Goal: Task Accomplishment & Management: Use online tool/utility

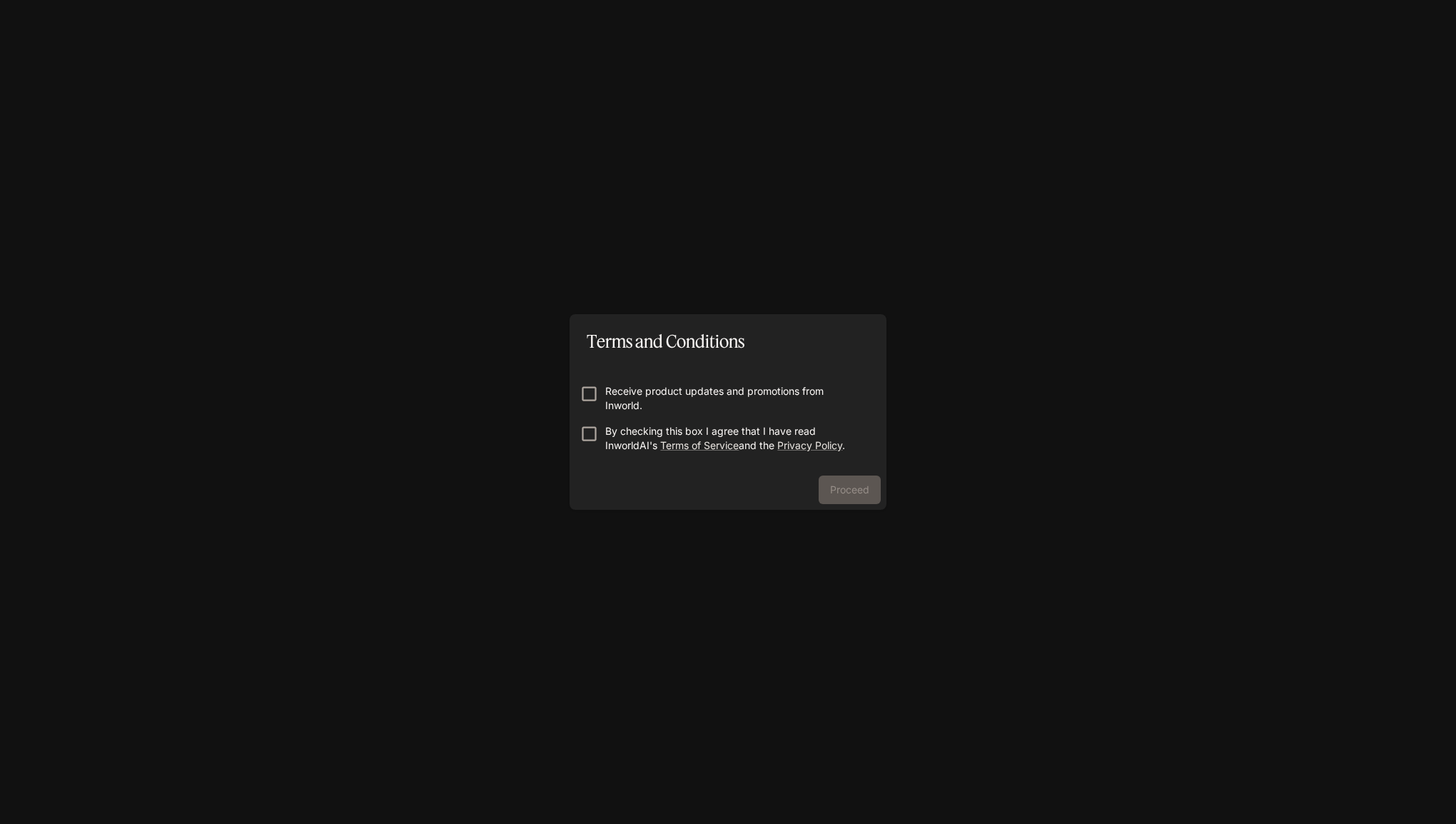
click at [712, 402] on p "Receive product updates and promotions from Inworld." at bounding box center [734, 398] width 257 height 29
click at [714, 428] on p "By checking this box I agree that I have read InworldAI's Terms of Service and …" at bounding box center [734, 438] width 257 height 29
click at [831, 491] on button "Proceed" at bounding box center [849, 489] width 62 height 29
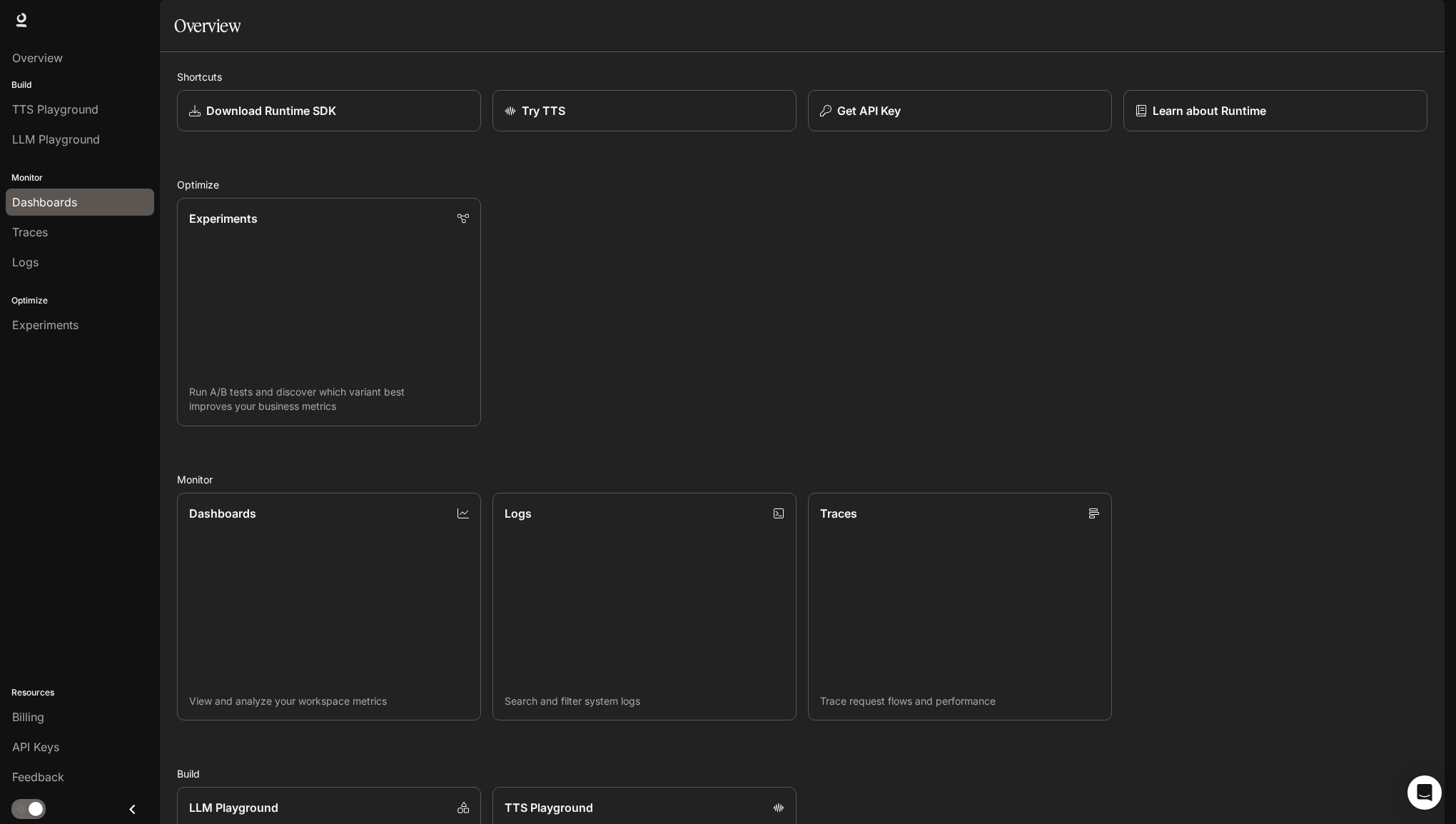
click at [100, 195] on div "Dashboards" at bounding box center [80, 201] width 135 height 17
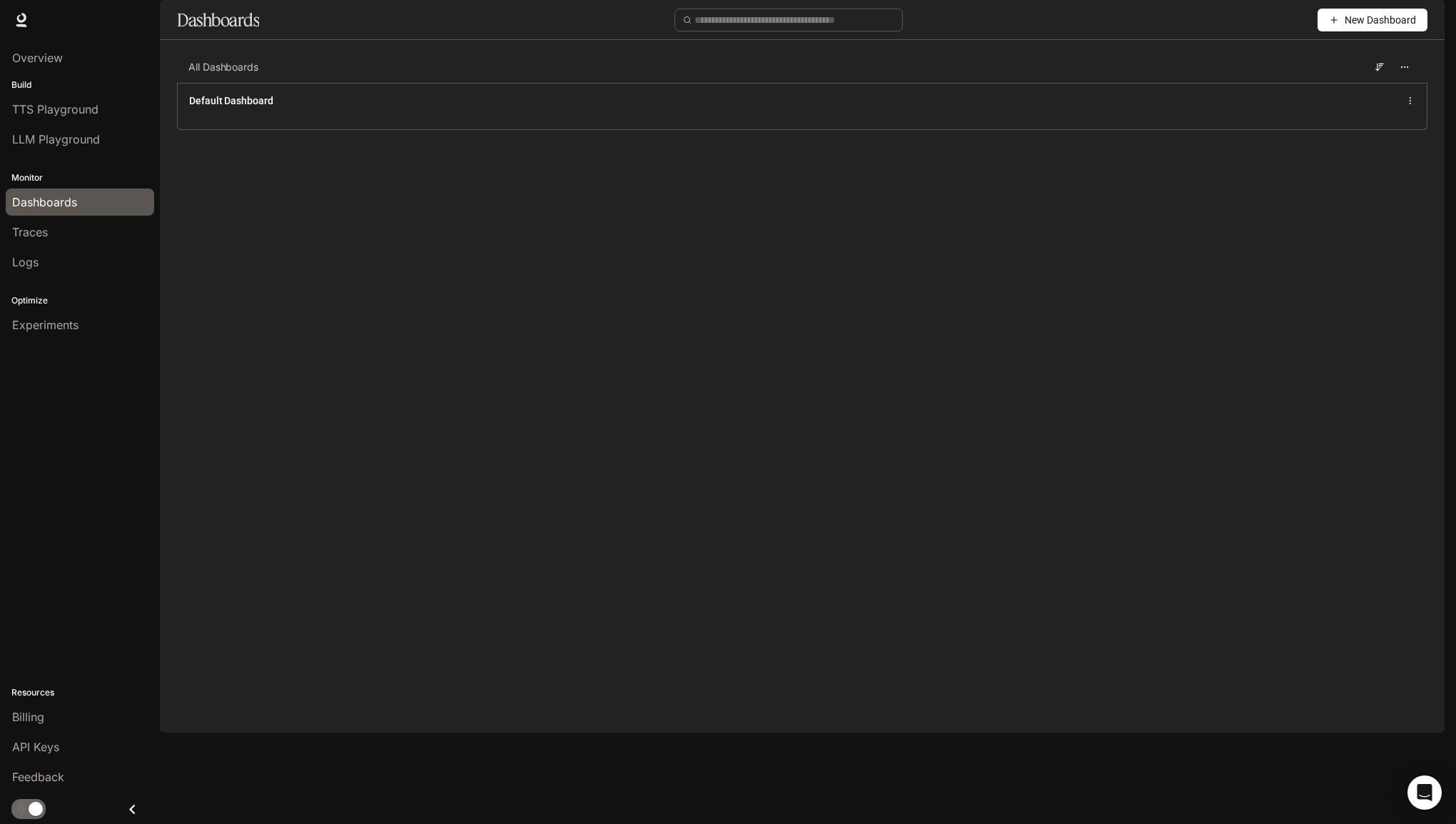
click at [1409, 28] on span "New Dashboard" at bounding box center [1380, 20] width 71 height 16
click at [1366, 84] on div "Create dashboard" at bounding box center [1356, 90] width 119 height 16
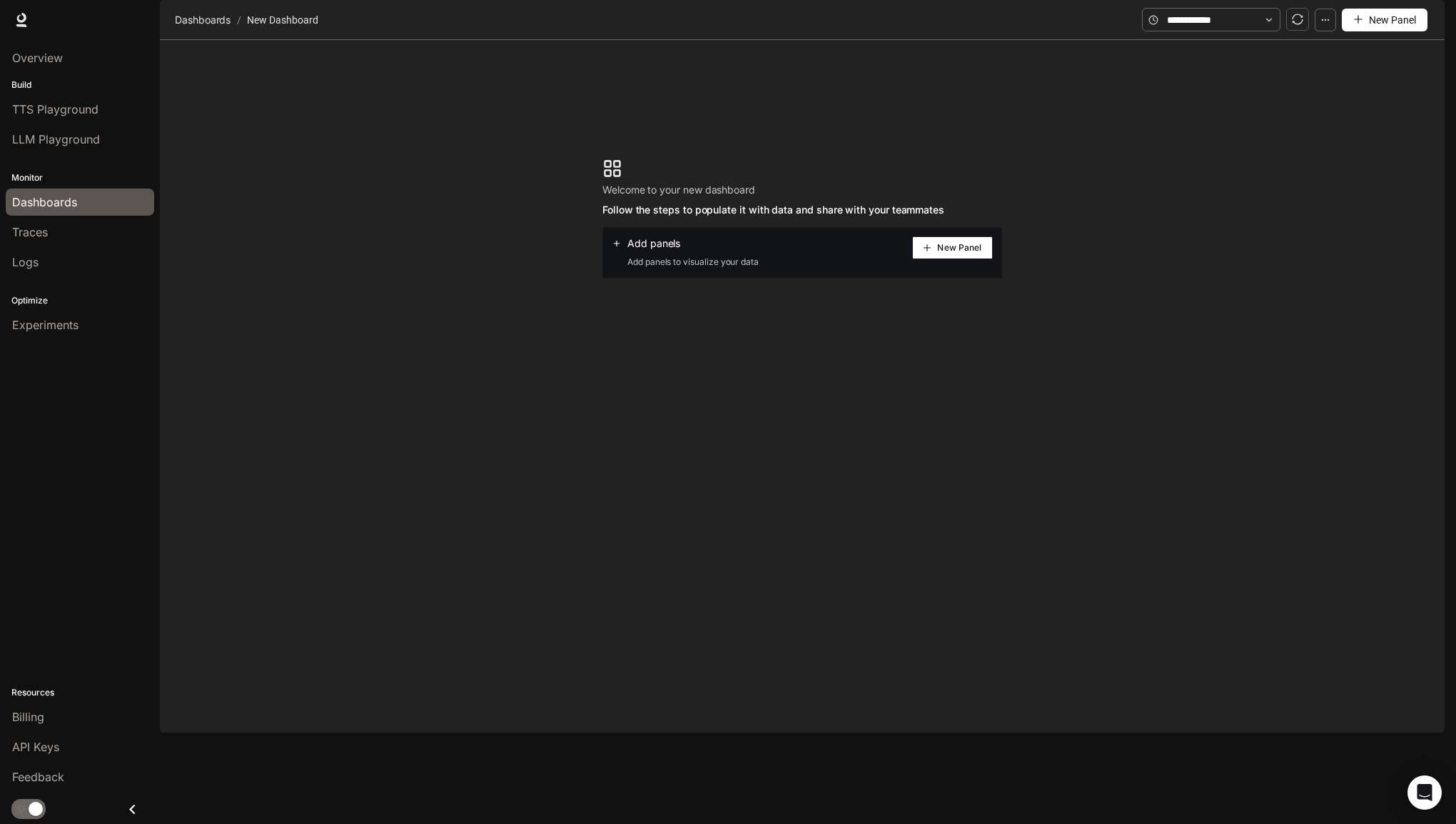
click at [931, 275] on div "Add panels Add panels to visualize your data New Panel" at bounding box center [802, 253] width 400 height 51
click at [926, 259] on button "New Panel" at bounding box center [952, 247] width 80 height 23
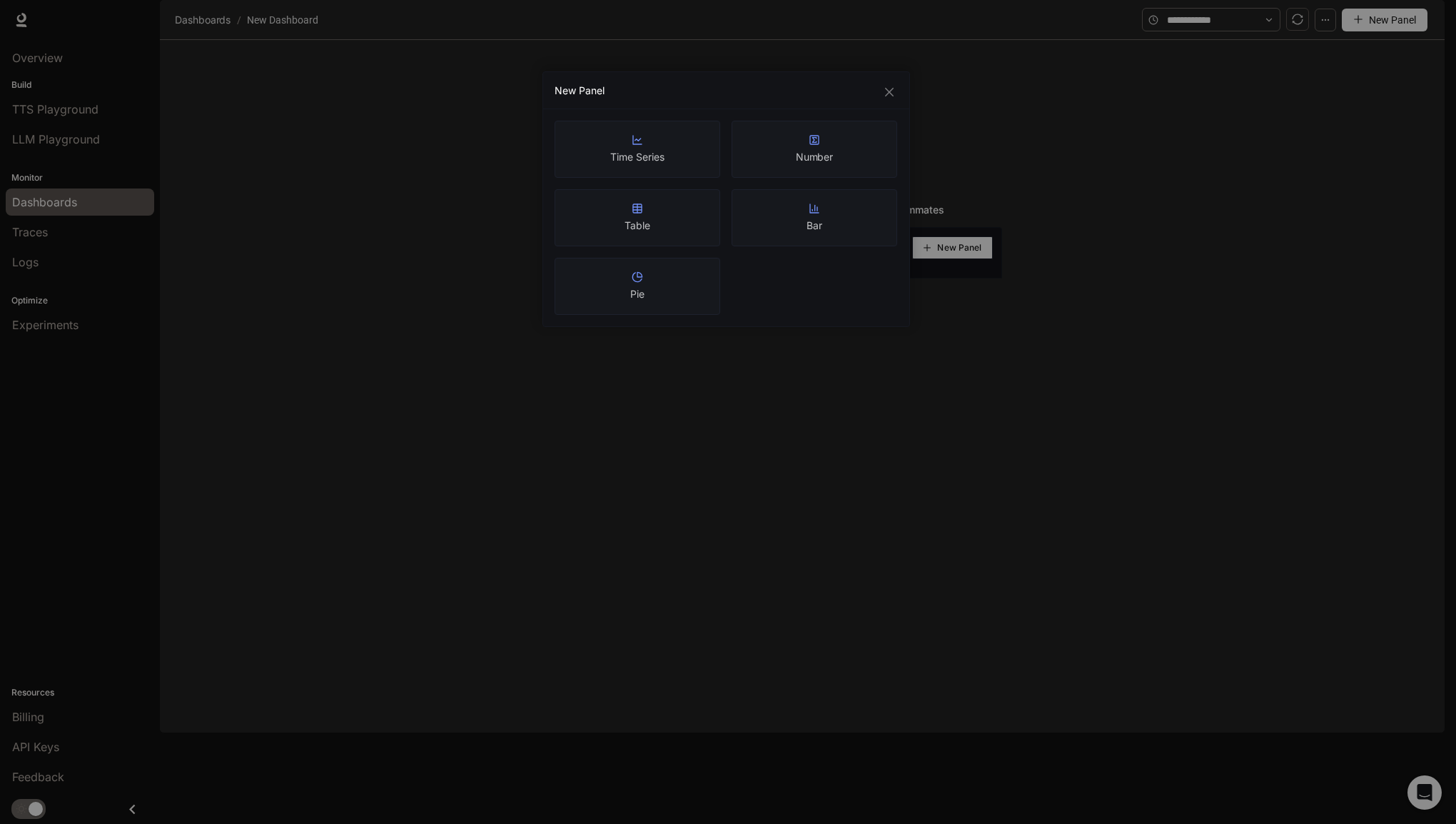
click at [898, 90] on div "New Panel" at bounding box center [726, 90] width 366 height 37
click at [898, 90] on div "New Panel" at bounding box center [726, 90] width 344 height 14
click at [892, 89] on icon "close" at bounding box center [888, 92] width 8 height 8
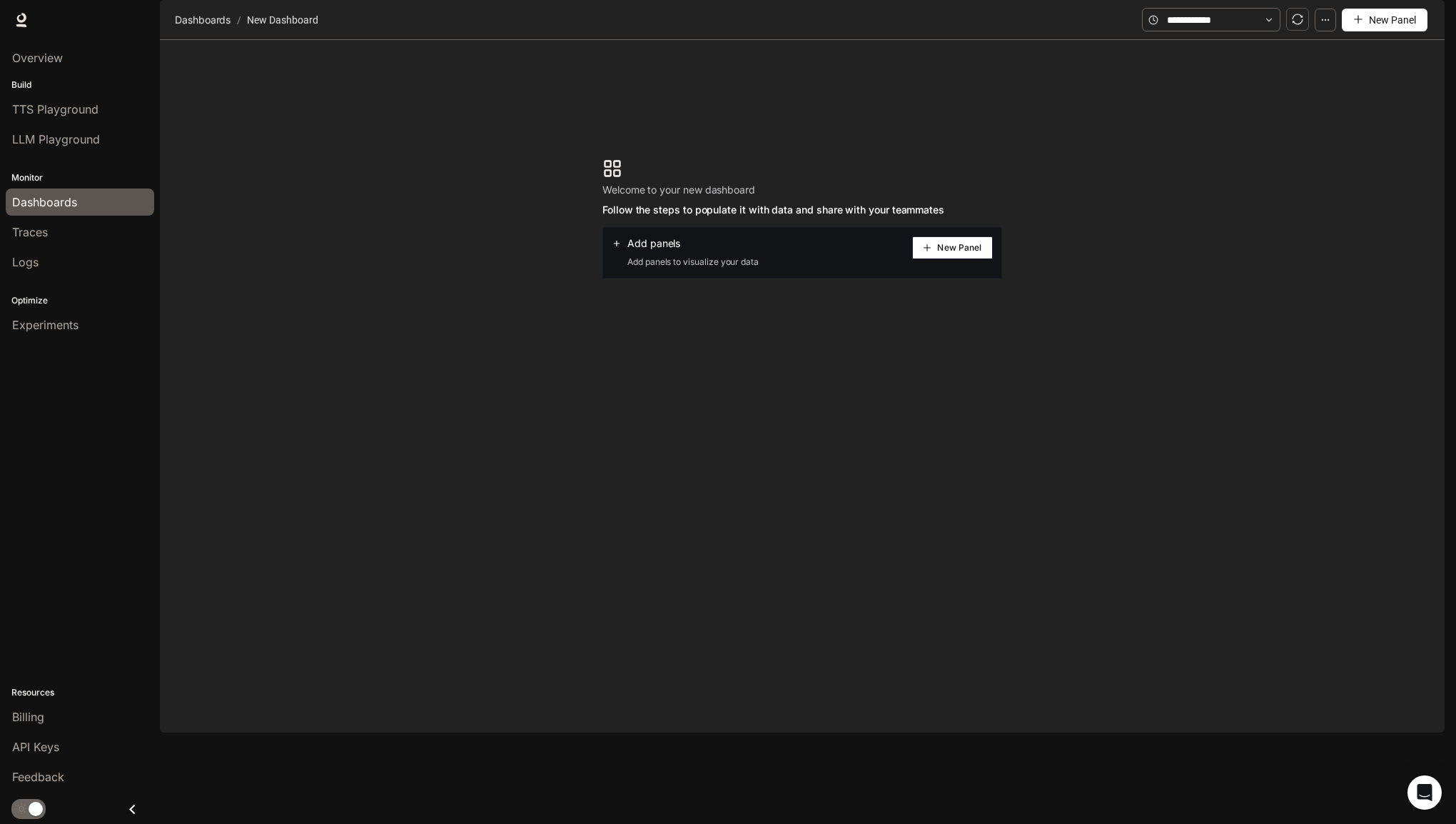
click at [892, 89] on body "Skip to main content Runtime Runtime Documentation Documentation Portal Overvie…" at bounding box center [728, 412] width 1456 height 824
click at [65, 94] on li "TTS Playground" at bounding box center [80, 109] width 160 height 30
click at [70, 98] on link "TTS Playground" at bounding box center [80, 109] width 148 height 27
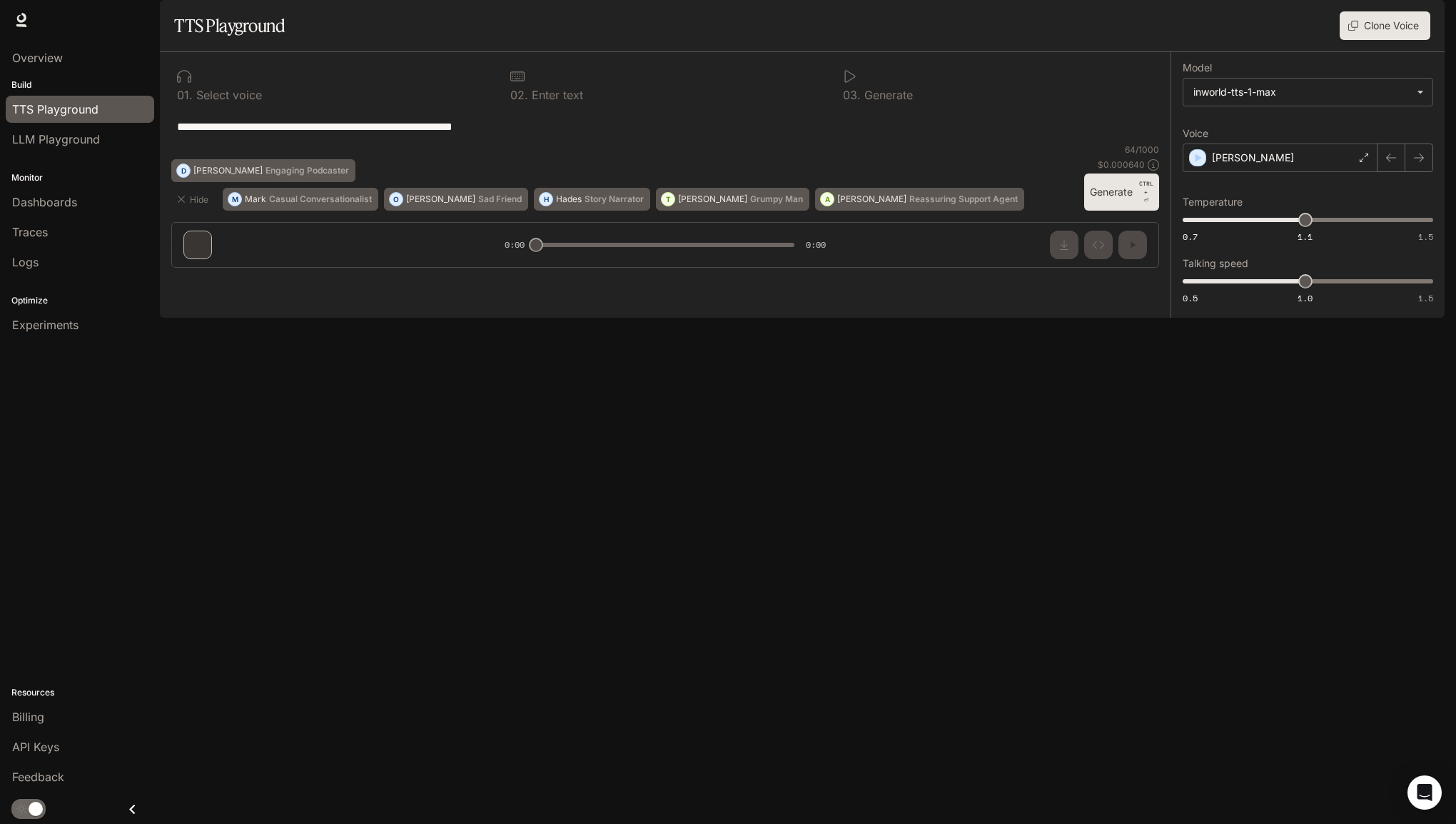
click at [80, 120] on link "TTS Playground" at bounding box center [80, 109] width 148 height 27
click at [80, 136] on span "LLM Playground" at bounding box center [56, 139] width 88 height 17
